Goal: Find specific page/section: Find specific page/section

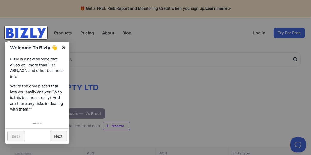
click at [64, 48] on link "×" at bounding box center [64, 48] width 12 height 12
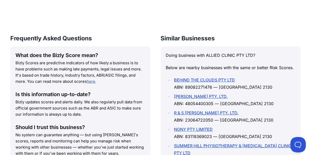
scroll to position [593, 0]
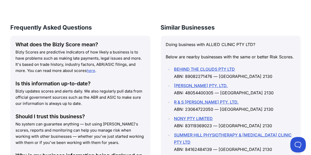
click at [184, 83] on link "[PERSON_NAME] PTY. LTD." at bounding box center [201, 85] width 54 height 5
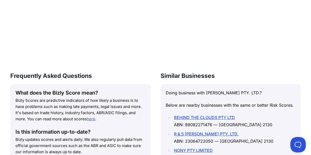
scroll to position [593, 0]
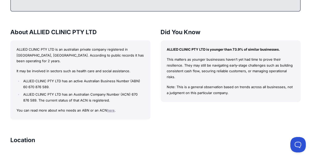
scroll to position [594, 0]
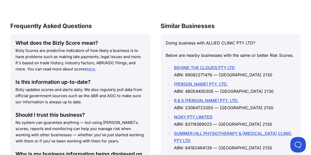
click at [179, 82] on link "[PERSON_NAME] PTY. LTD." at bounding box center [201, 84] width 54 height 5
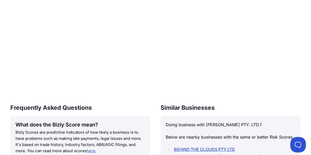
scroll to position [567, 0]
